Goal: Task Accomplishment & Management: Manage account settings

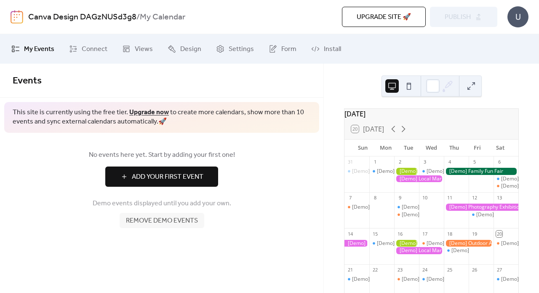
click at [202, 176] on span "Add Your First Event" at bounding box center [168, 177] width 72 height 10
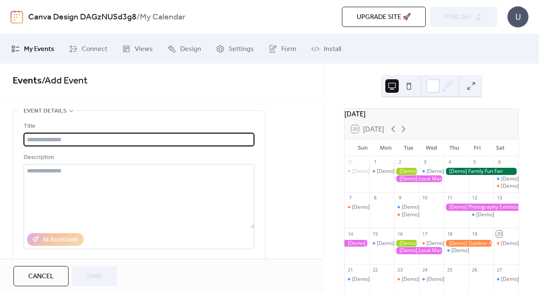
click at [169, 138] on input "text" at bounding box center [139, 139] width 231 height 13
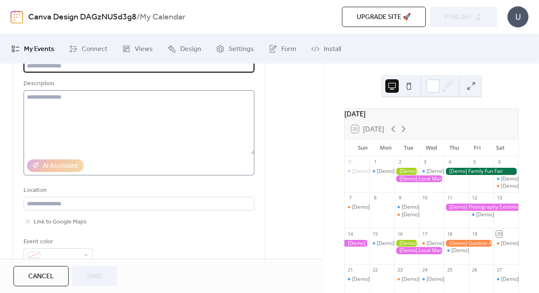
scroll to position [21, 0]
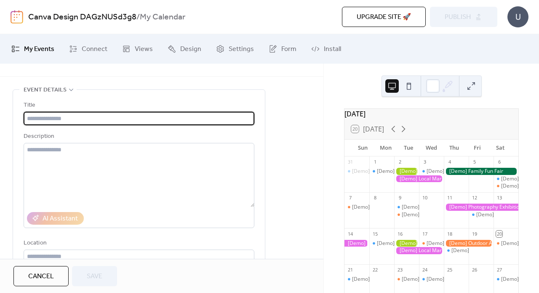
click at [201, 117] on input "text" at bounding box center [139, 118] width 231 height 13
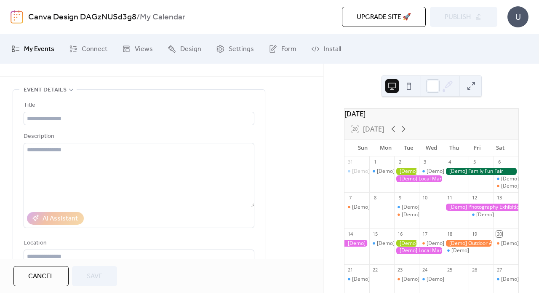
click at [201, 85] on div "**********" at bounding box center [162, 161] width 324 height 195
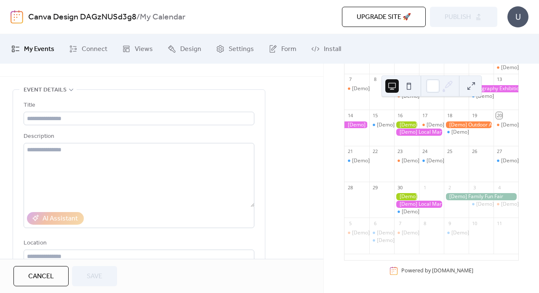
click at [50, 280] on span "Cancel" at bounding box center [41, 276] width 26 height 10
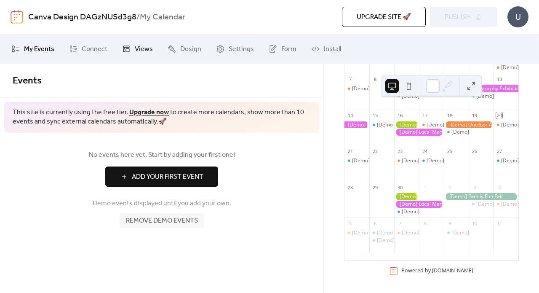
click at [144, 47] on span "Views" at bounding box center [144, 49] width 18 height 10
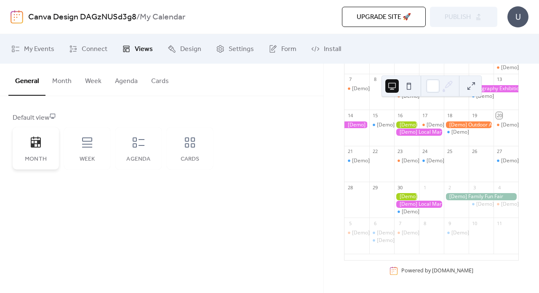
click at [41, 147] on icon at bounding box center [35, 142] width 13 height 13
click at [230, 50] on span "Settings" at bounding box center [241, 49] width 25 height 10
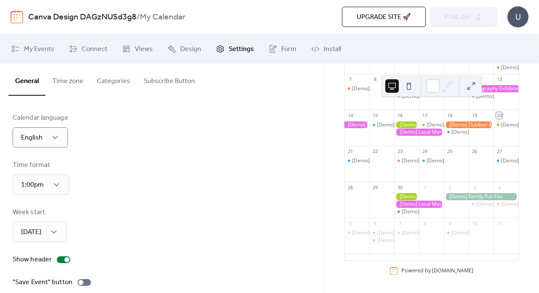
click at [135, 125] on div "Calendar language English" at bounding box center [162, 130] width 298 height 35
click at [188, 44] on span "Design" at bounding box center [190, 49] width 21 height 10
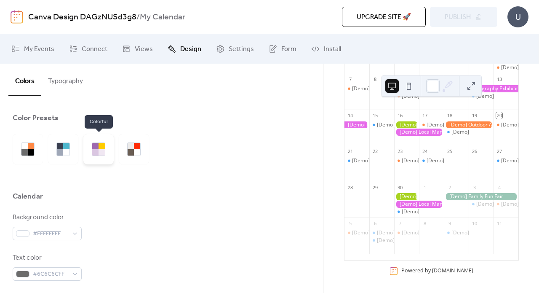
click at [100, 151] on div at bounding box center [102, 152] width 6 height 6
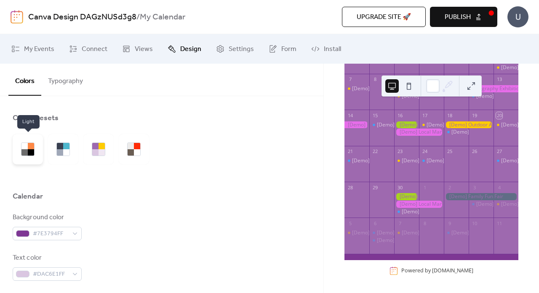
click at [31, 145] on div at bounding box center [31, 146] width 6 height 6
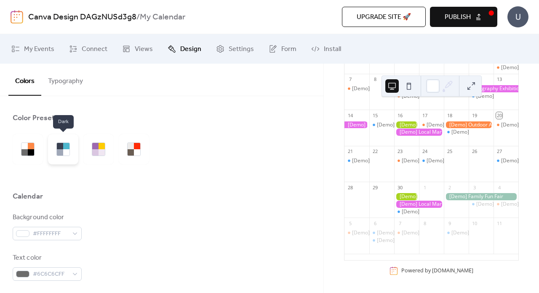
click at [63, 148] on div at bounding box center [66, 146] width 6 height 6
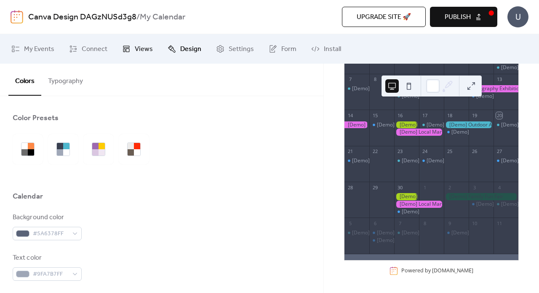
click at [139, 54] on span "Views" at bounding box center [144, 49] width 18 height 10
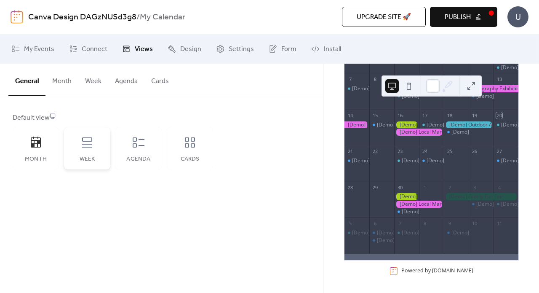
click at [90, 150] on div "Week" at bounding box center [87, 148] width 46 height 42
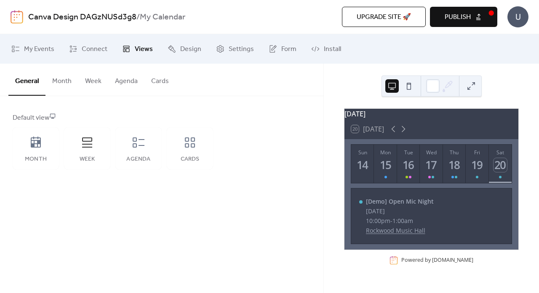
click at [467, 22] on span "Publish" at bounding box center [458, 17] width 26 height 10
click at [391, 225] on span "-" at bounding box center [392, 221] width 2 height 8
click at [92, 143] on icon at bounding box center [86, 142] width 13 height 13
click at [406, 19] on span "Upgrade site 🚀" at bounding box center [384, 17] width 54 height 10
